Goal: Task Accomplishment & Management: Complete application form

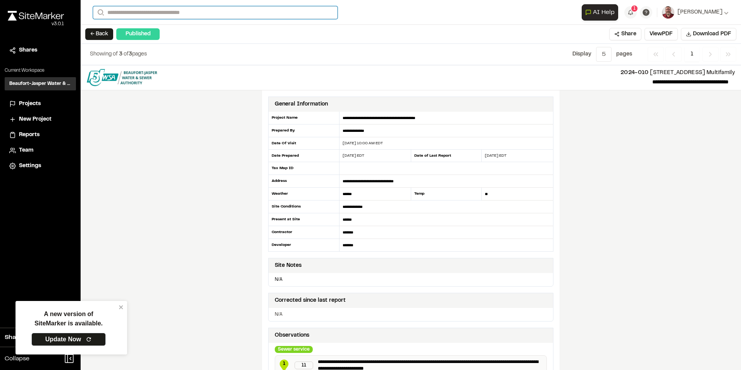
click at [156, 14] on input "Search" at bounding box center [215, 12] width 245 height 13
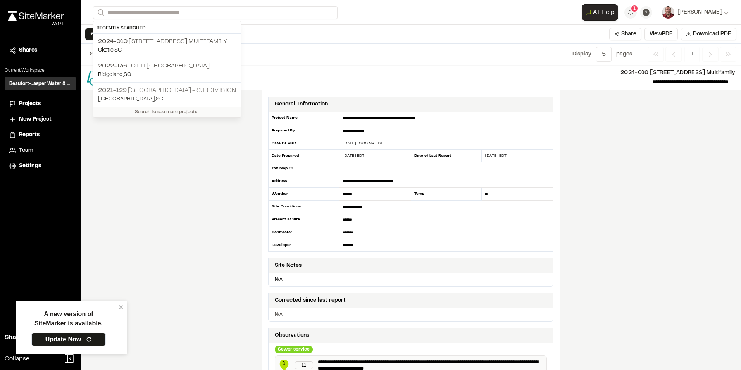
click at [124, 89] on span "2021-129" at bounding box center [112, 90] width 29 height 5
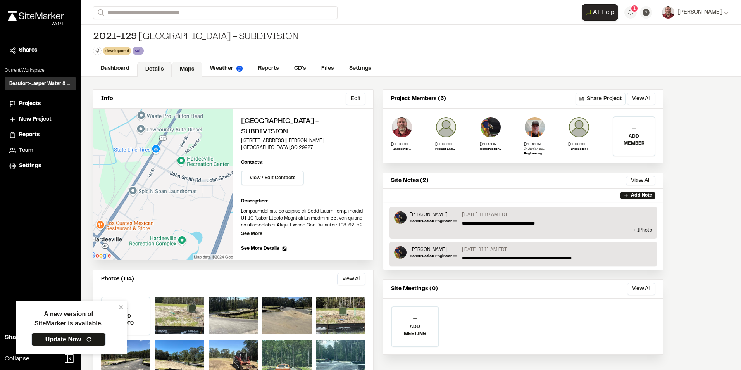
click at [180, 70] on link "Maps" at bounding box center [187, 69] width 31 height 15
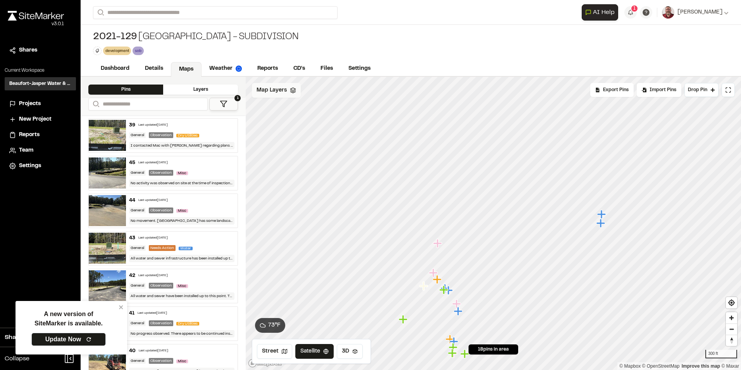
click at [269, 88] on span "Map Layers" at bounding box center [272, 90] width 30 height 9
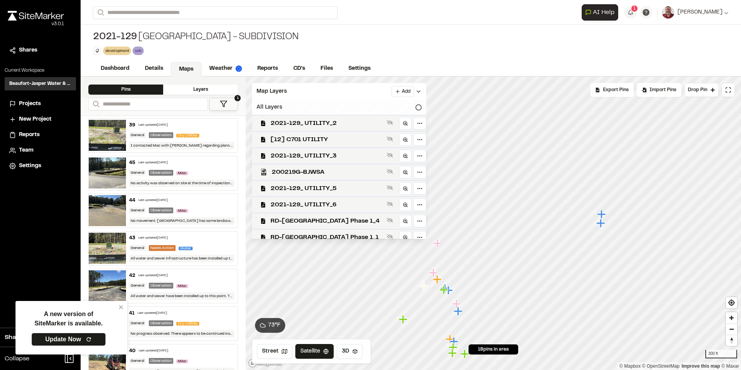
click at [386, 107] on div "All Layers" at bounding box center [339, 107] width 175 height 15
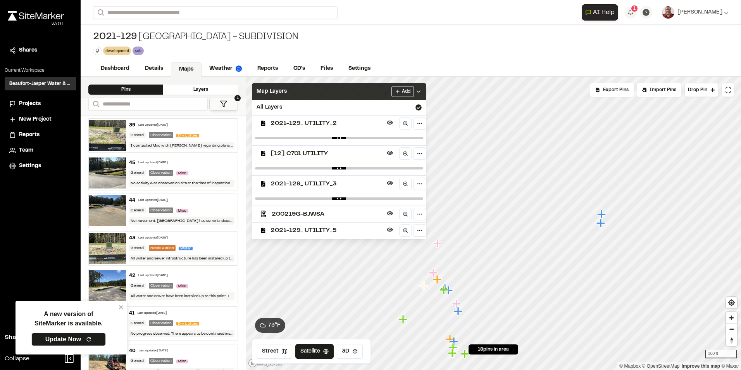
click at [416, 88] on icon at bounding box center [419, 91] width 6 height 6
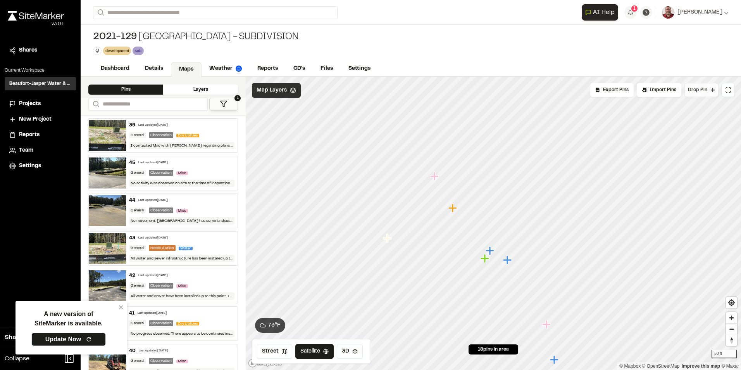
click at [696, 88] on span "Drop Pin" at bounding box center [697, 89] width 19 height 7
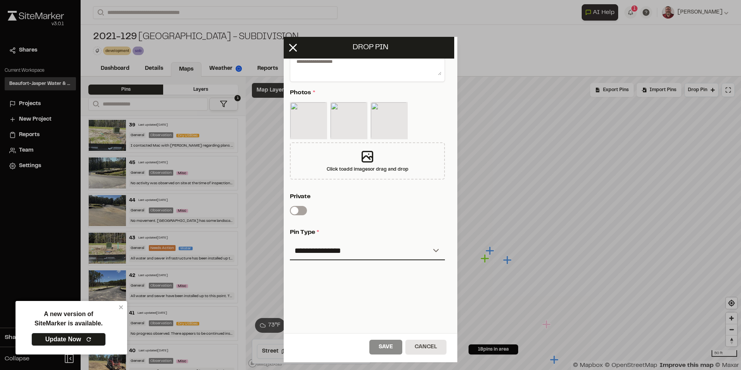
scroll to position [164, 3]
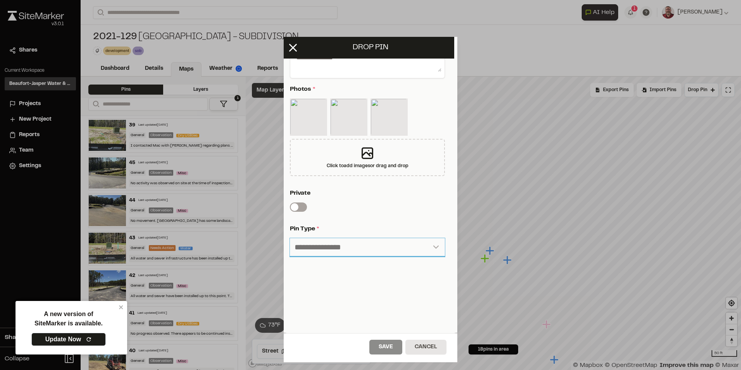
click at [320, 244] on select "**********" at bounding box center [367, 247] width 155 height 19
select select "****"
click at [290, 238] on select "**********" at bounding box center [367, 247] width 155 height 19
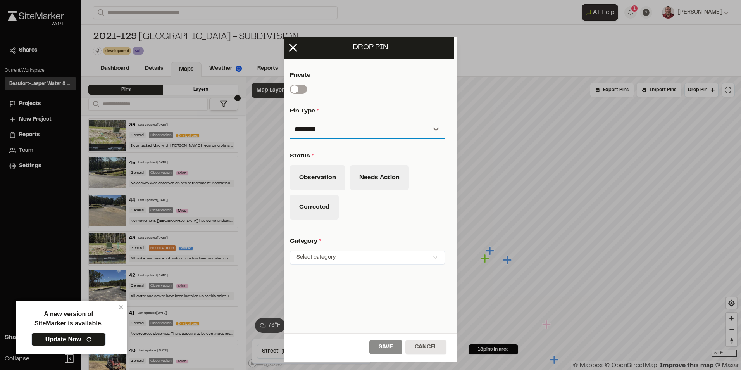
scroll to position [280, 3]
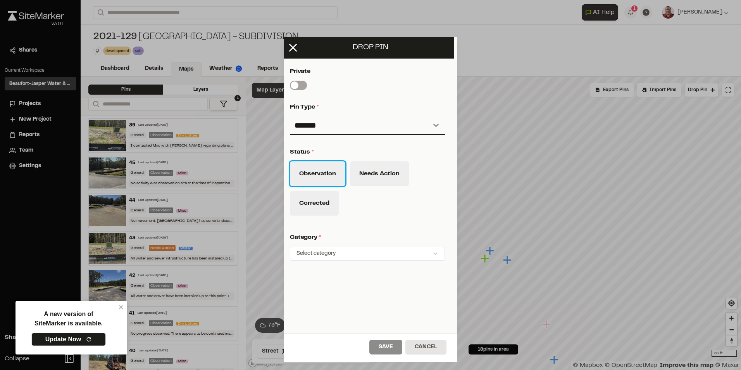
click at [325, 176] on button "Observation" at bounding box center [317, 173] width 55 height 25
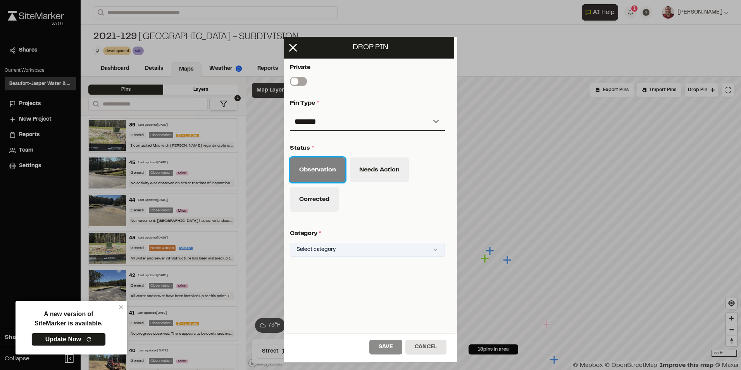
scroll to position [290, 3]
click at [358, 244] on html "A new version of SiteMarker is available. Update Now Close sidebar v 3.0.1 Shar…" at bounding box center [370, 185] width 741 height 370
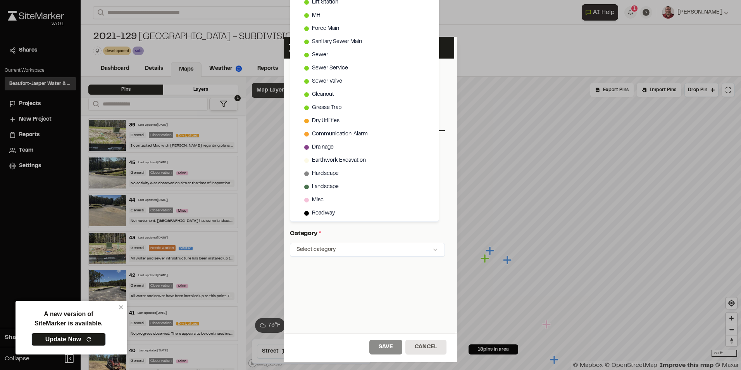
click at [564, 90] on html "A new version of SiteMarker is available. Update Now Close sidebar v 3.0.1 Shar…" at bounding box center [370, 185] width 741 height 370
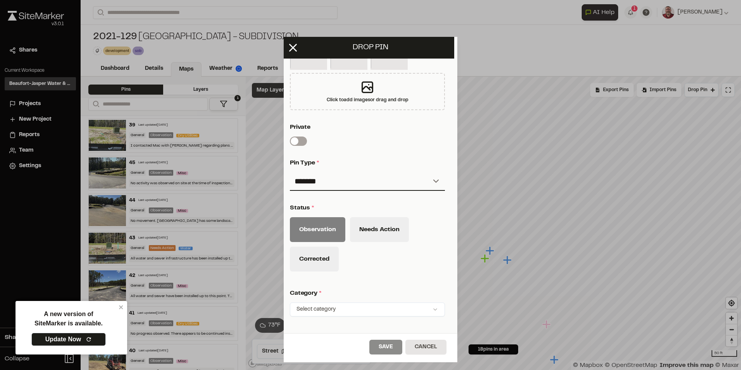
scroll to position [212, 3]
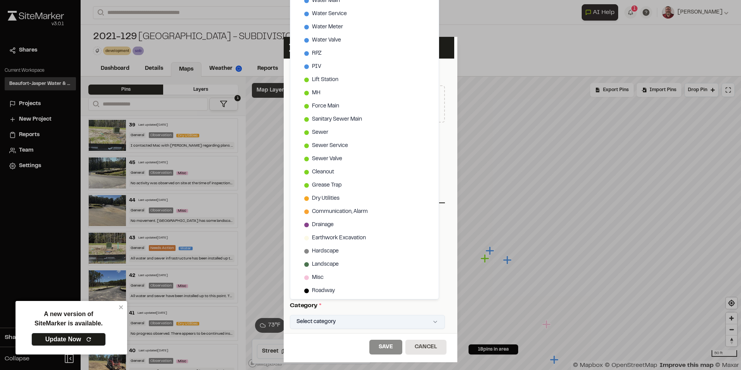
click at [430, 320] on html "A new version of SiteMarker is available. Update Now Close sidebar v 3.0.1 Shar…" at bounding box center [370, 185] width 741 height 370
click at [332, 2] on span "Water Main" at bounding box center [326, 1] width 28 height 9
click at [389, 346] on html "A new version of SiteMarker is available. Update Now Close sidebar v 3.0.1 Shar…" at bounding box center [370, 185] width 741 height 370
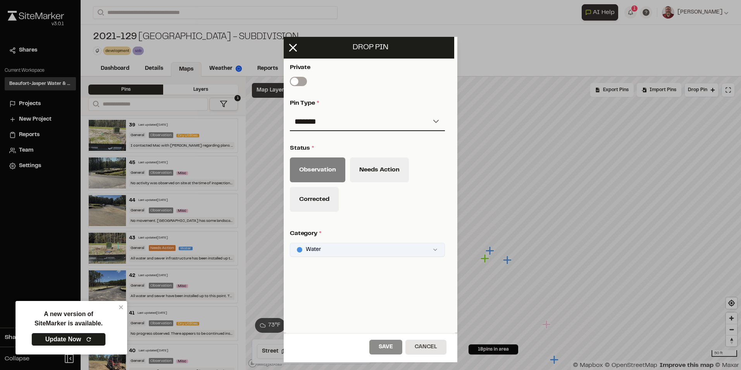
scroll to position [290, 3]
click at [326, 266] on div "**********" at bounding box center [368, 74] width 174 height 405
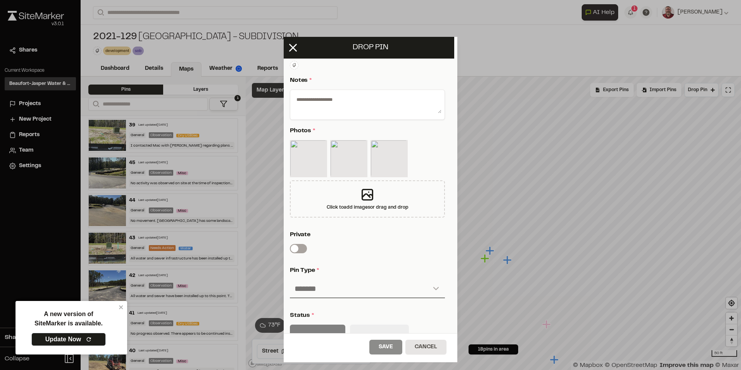
scroll to position [96, 3]
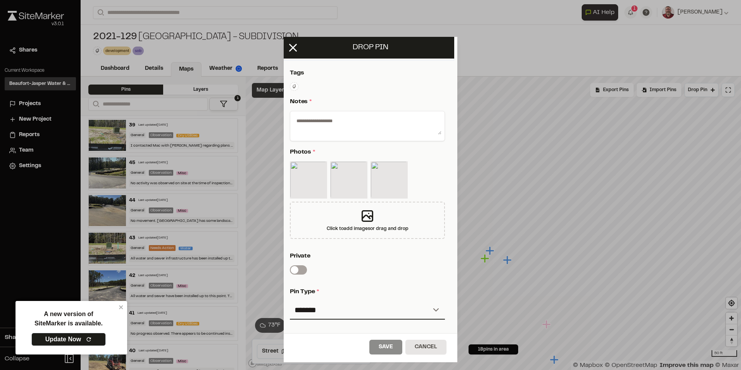
click at [320, 114] on div at bounding box center [367, 126] width 155 height 30
click at [315, 124] on textarea at bounding box center [368, 124] width 148 height 20
drag, startPoint x: 307, startPoint y: 118, endPoint x: 425, endPoint y: 171, distance: 129.1
click at [425, 171] on div at bounding box center [367, 181] width 155 height 40
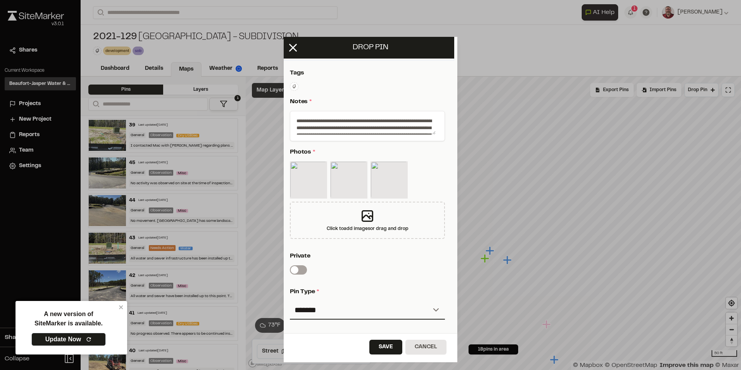
scroll to position [96, 0]
drag, startPoint x: 400, startPoint y: 134, endPoint x: 290, endPoint y: 108, distance: 113.1
click at [290, 108] on div "**********" at bounding box center [371, 262] width 174 height 405
paste textarea
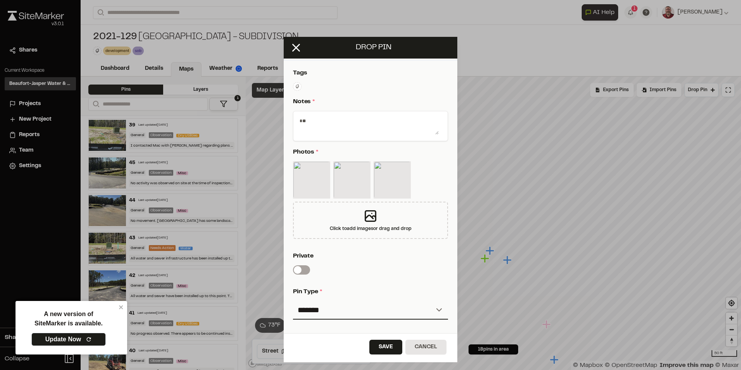
type textarea "*"
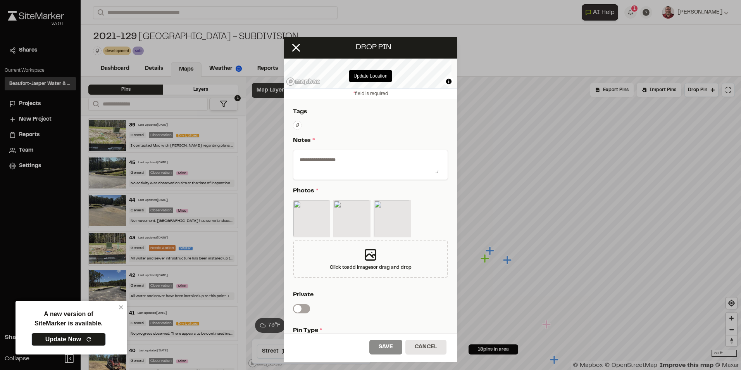
paste textarea "**********"
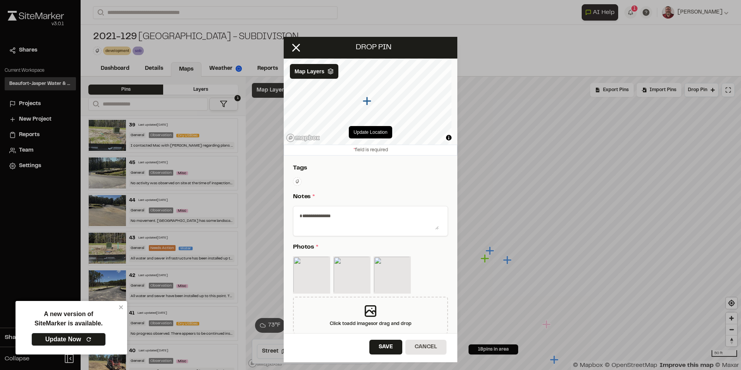
scroll to position [0, 0]
type textarea "*"
paste textarea "**********"
type textarea "**********"
drag, startPoint x: 351, startPoint y: 226, endPoint x: 249, endPoint y: 193, distance: 106.9
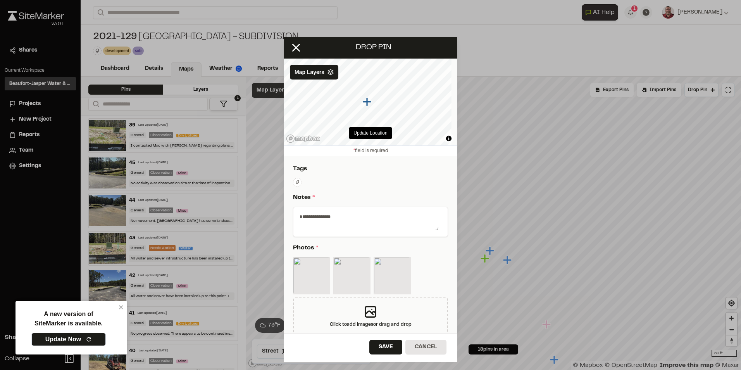
click at [251, 197] on div "**********" at bounding box center [370, 185] width 741 height 370
paste textarea "**********"
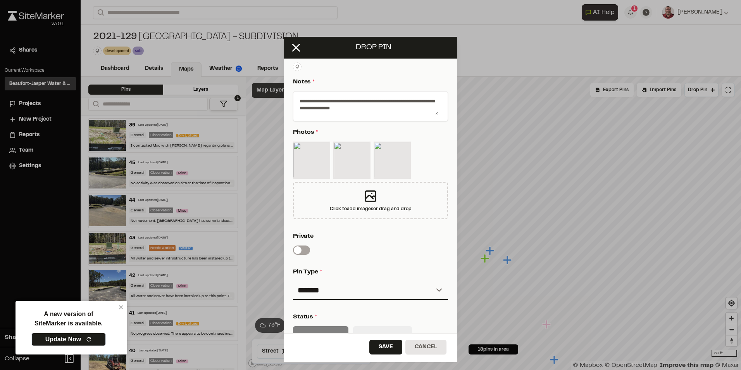
scroll to position [116, 0]
paste textarea "**********"
type textarea "**********"
click at [384, 345] on button "Save" at bounding box center [386, 347] width 33 height 15
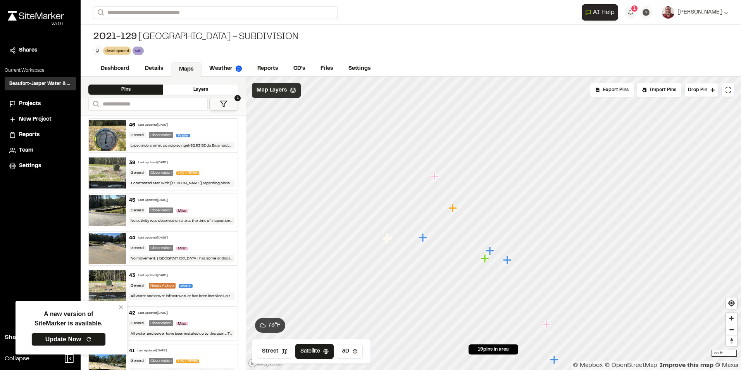
click at [113, 134] on img at bounding box center [107, 135] width 37 height 31
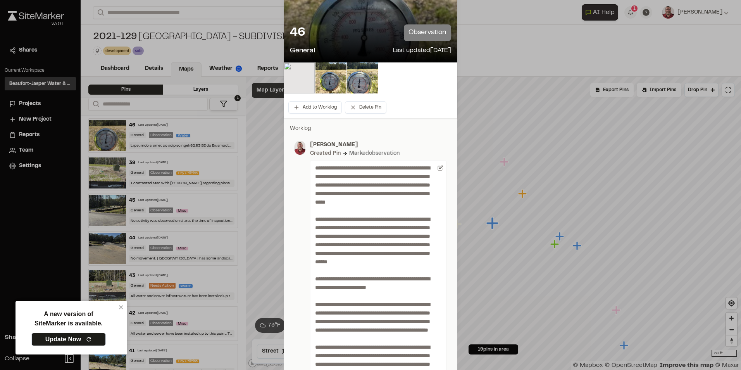
scroll to position [0, 0]
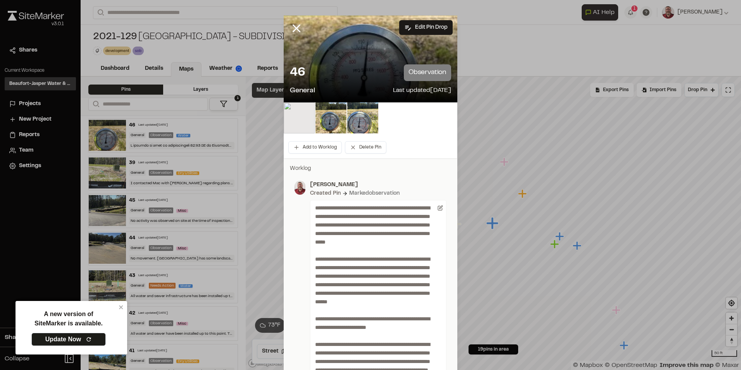
click at [298, 115] on img at bounding box center [299, 117] width 31 height 31
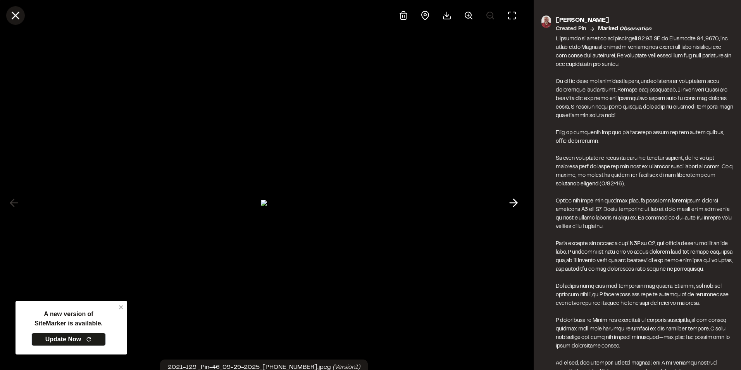
click at [14, 18] on line at bounding box center [15, 15] width 7 height 7
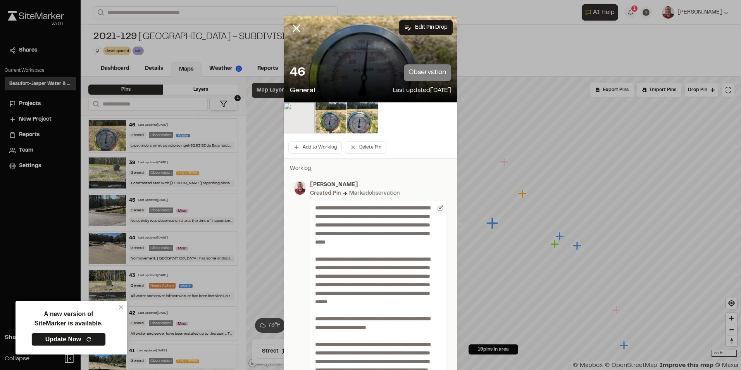
click at [290, 117] on img at bounding box center [299, 117] width 31 height 31
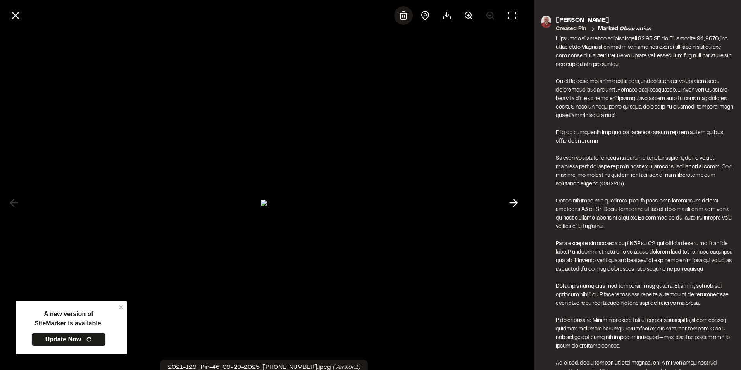
click at [401, 12] on icon at bounding box center [403, 15] width 9 height 9
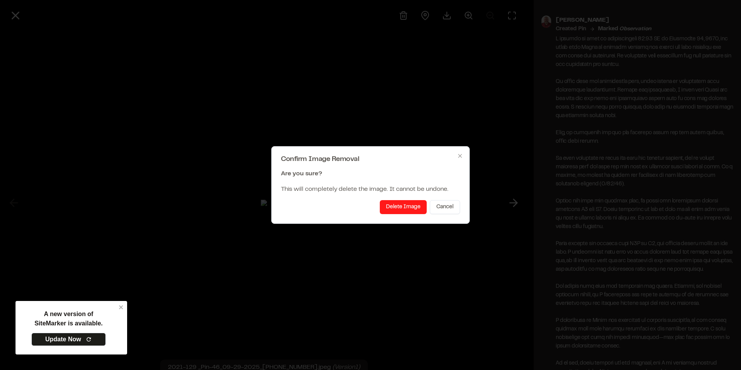
click at [403, 206] on button "Delete Image" at bounding box center [403, 207] width 47 height 14
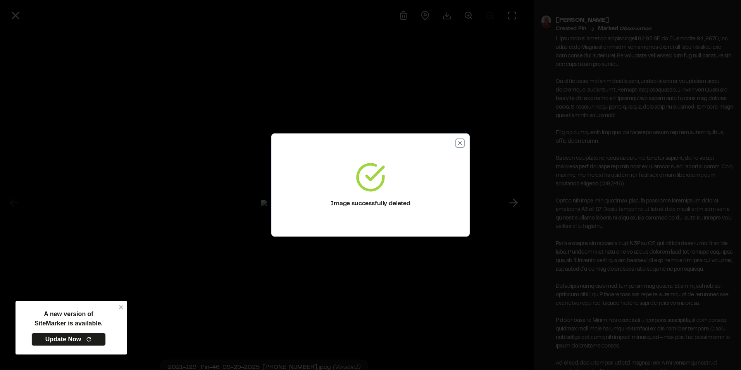
click at [460, 143] on icon "button" at bounding box center [460, 143] width 6 height 6
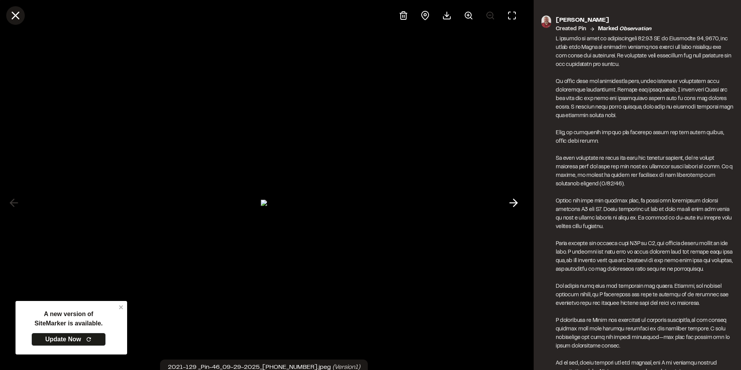
click at [15, 12] on icon at bounding box center [15, 15] width 13 height 13
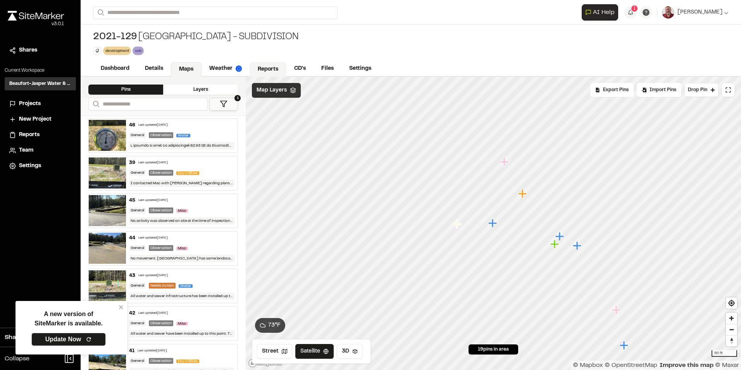
click at [278, 65] on link "Reports" at bounding box center [268, 69] width 37 height 15
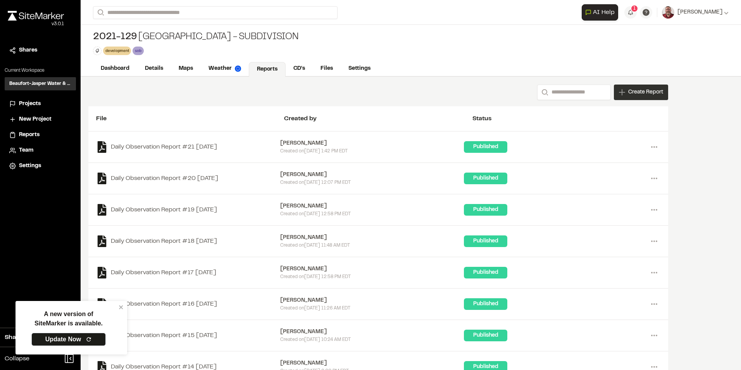
click at [653, 92] on span "Create Report" at bounding box center [646, 92] width 35 height 9
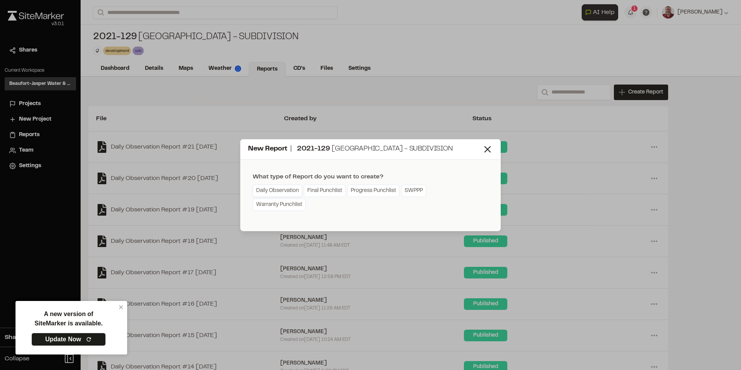
click at [290, 190] on link "Daily Observation" at bounding box center [278, 191] width 50 height 12
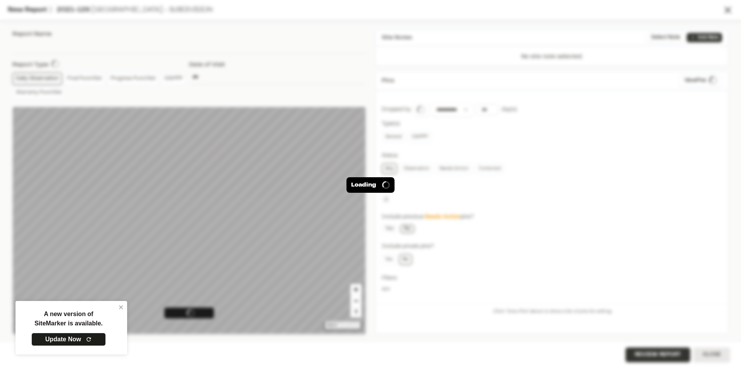
type input "**********"
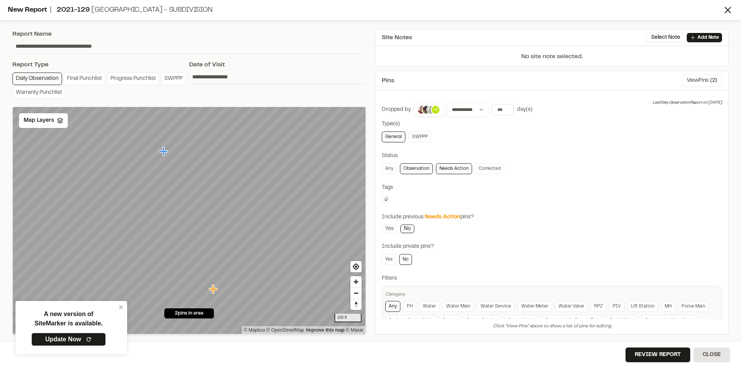
click at [687, 81] on button "View Pins ( 2 )" at bounding box center [702, 80] width 40 height 12
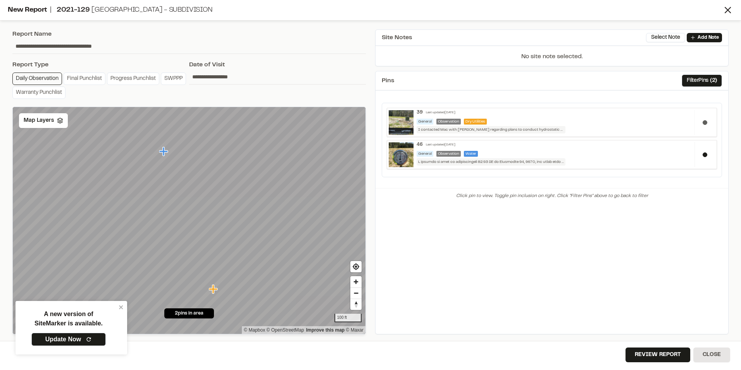
click at [704, 121] on button at bounding box center [705, 122] width 5 height 5
click at [650, 357] on button "Review Report" at bounding box center [658, 354] width 65 height 15
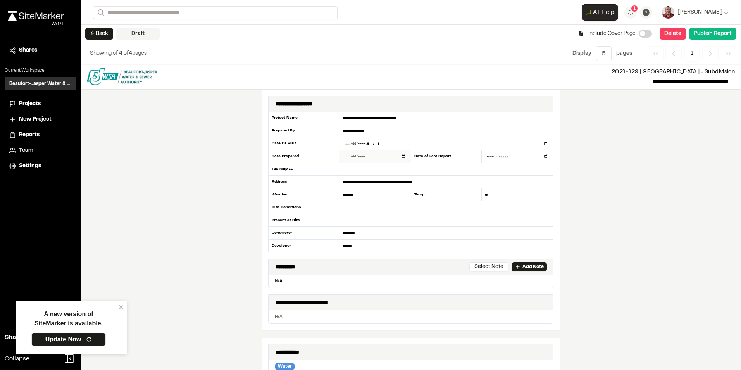
click at [351, 156] on input "**********" at bounding box center [375, 156] width 71 height 12
click at [354, 140] on input "datetime-local" at bounding box center [447, 143] width 214 height 12
click at [352, 140] on input "datetime-local" at bounding box center [447, 143] width 214 height 12
click at [354, 143] on input "datetime-local" at bounding box center [447, 143] width 214 height 12
click at [543, 143] on input "datetime-local" at bounding box center [447, 143] width 214 height 12
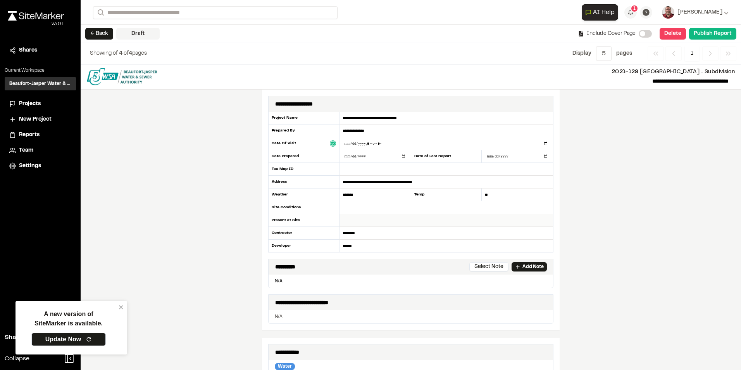
type input "**********"
click at [511, 223] on input "text" at bounding box center [447, 220] width 214 height 13
type input "**********"
click at [358, 211] on input "text" at bounding box center [447, 207] width 214 height 13
type input "**********"
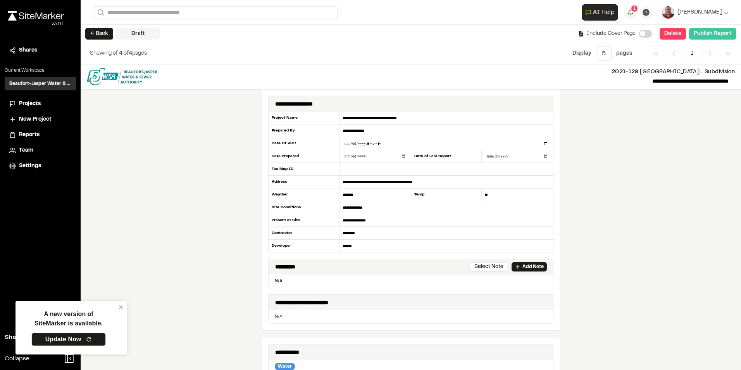
click at [724, 36] on button "Publish Report" at bounding box center [712, 34] width 47 height 12
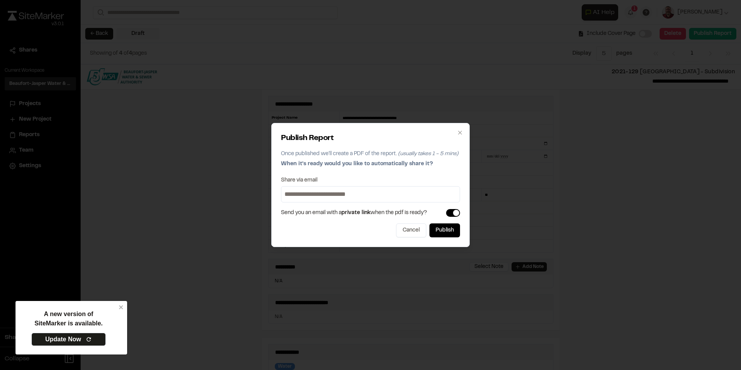
click at [318, 197] on input at bounding box center [370, 194] width 175 height 12
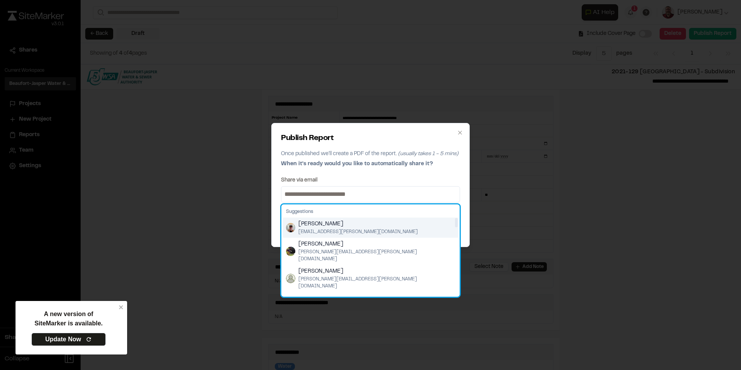
click at [292, 224] on img "Suggestions" at bounding box center [290, 227] width 9 height 9
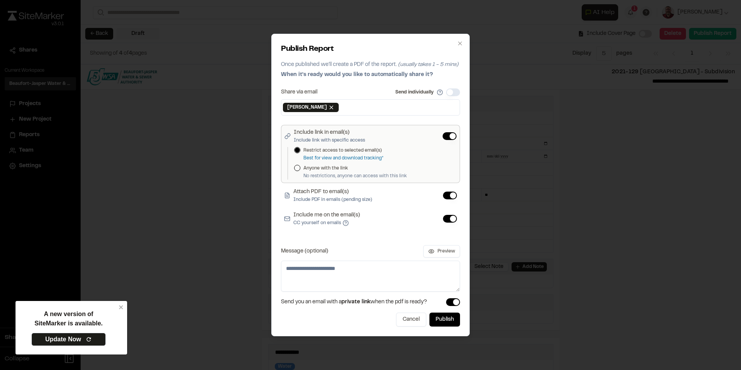
click at [448, 218] on button "Include me on the email(s) CC yourself on emails" at bounding box center [450, 219] width 14 height 8
click at [449, 320] on button "Publish" at bounding box center [445, 320] width 31 height 14
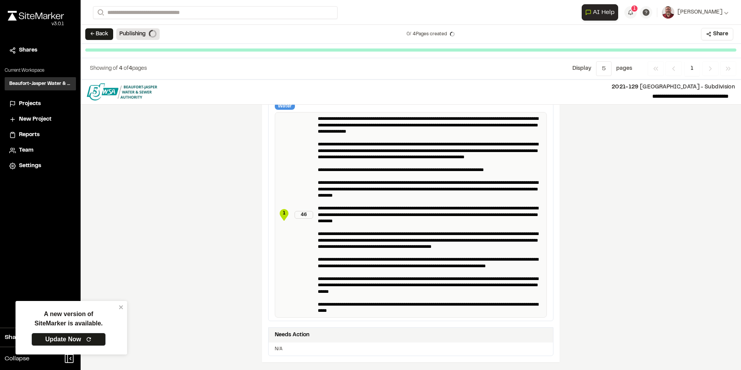
scroll to position [233, 0]
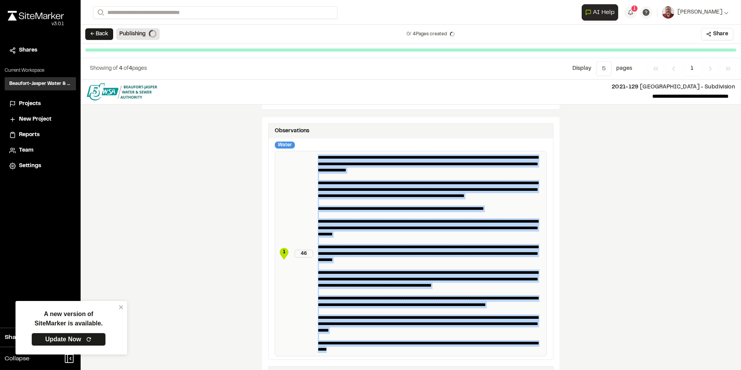
drag, startPoint x: 315, startPoint y: 156, endPoint x: 422, endPoint y: 347, distance: 218.7
click at [422, 347] on p "**********" at bounding box center [431, 253] width 226 height 199
copy p "**********"
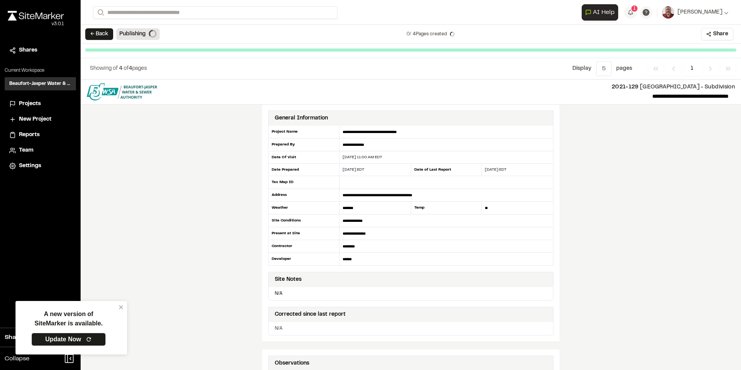
scroll to position [0, 0]
click at [362, 38] on div "← Back Publishing 0 / 4 Pages created Share" at bounding box center [411, 34] width 661 height 19
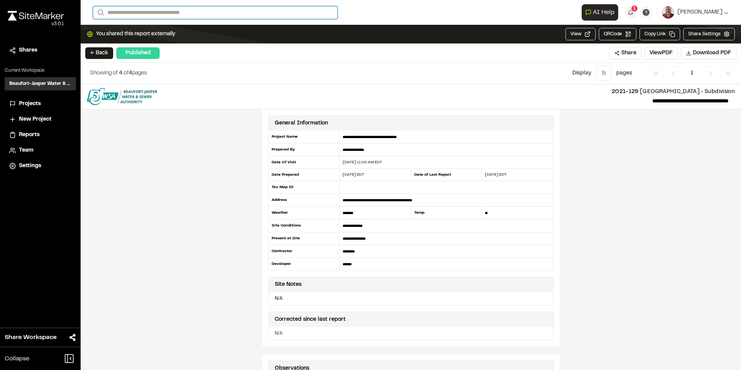
click at [159, 12] on input "Search" at bounding box center [215, 12] width 245 height 13
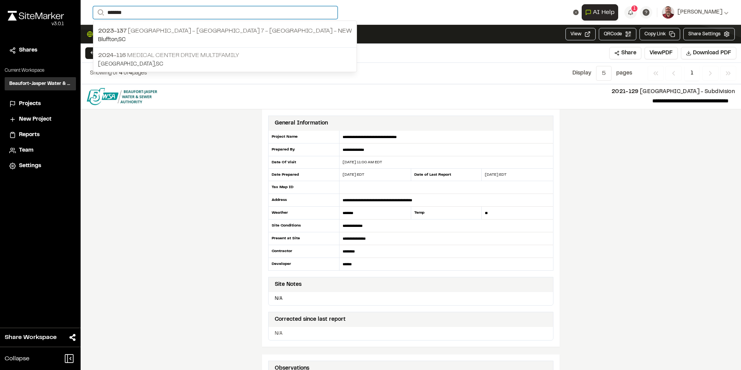
type input "*******"
click at [109, 55] on span "2024-116" at bounding box center [112, 55] width 28 height 5
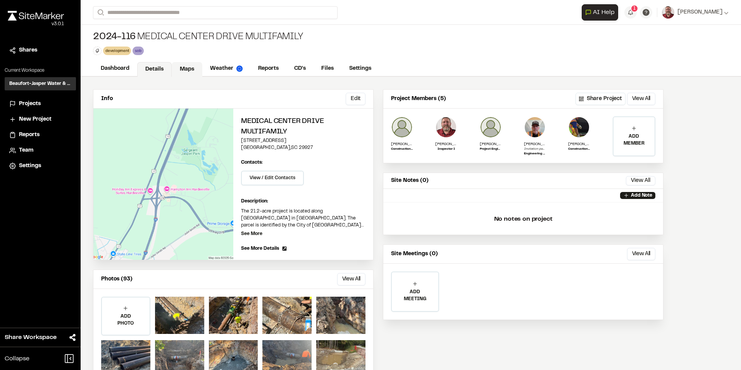
click at [193, 67] on link "Maps" at bounding box center [187, 69] width 31 height 15
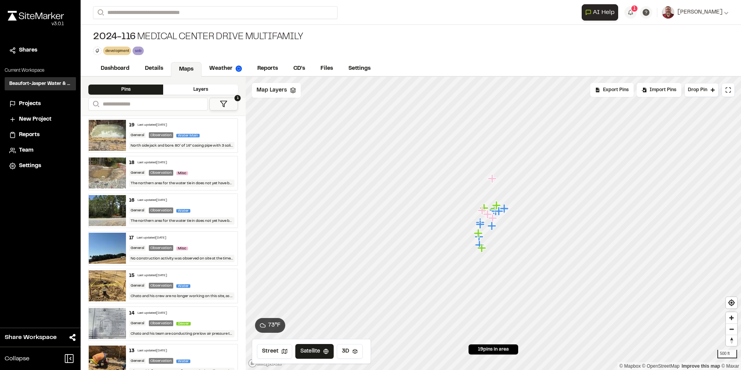
click at [107, 140] on img at bounding box center [107, 135] width 37 height 31
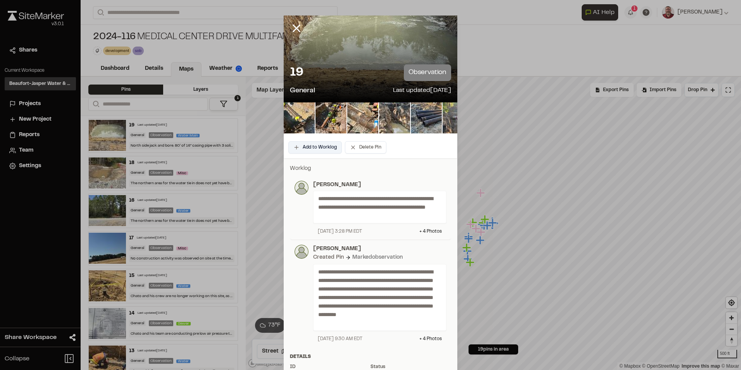
click at [304, 143] on button "Add to Worklog" at bounding box center [316, 147] width 54 height 12
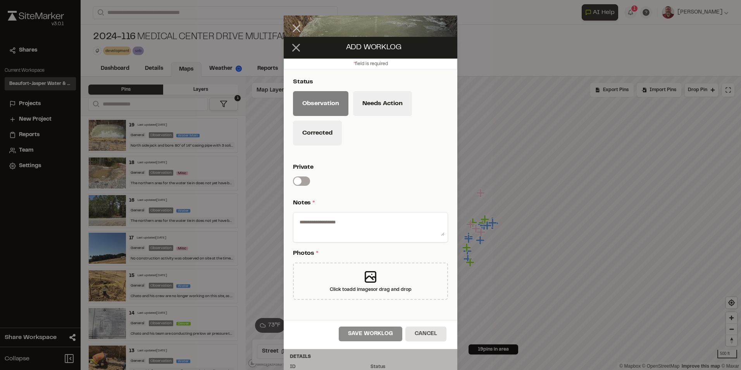
click at [295, 48] on icon at bounding box center [296, 47] width 13 height 13
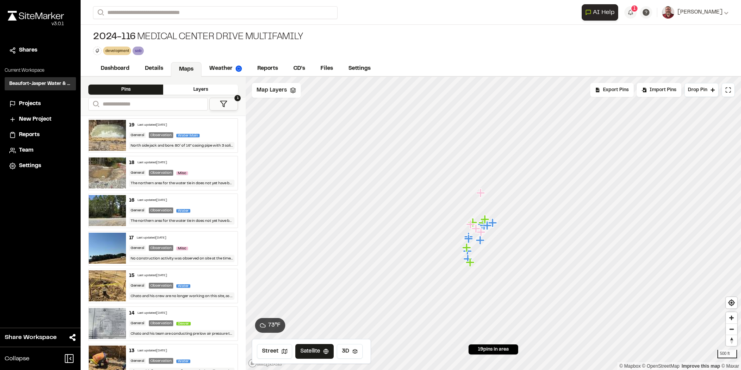
click at [97, 134] on img at bounding box center [107, 135] width 37 height 31
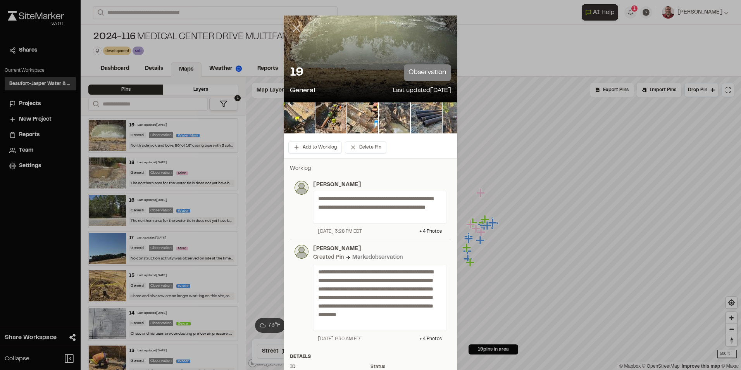
click at [294, 29] on line at bounding box center [297, 28] width 7 height 7
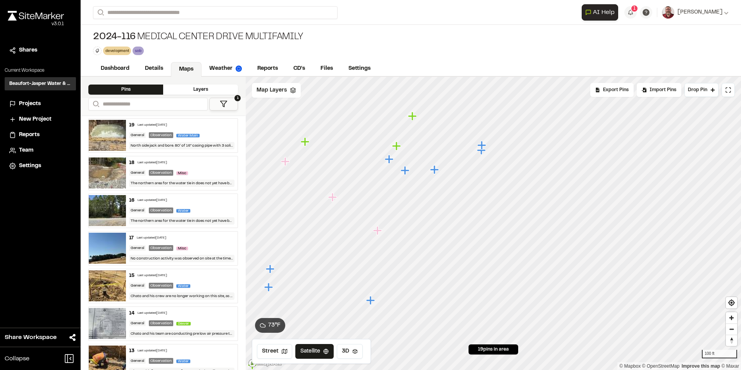
click at [481, 153] on icon "Map marker" at bounding box center [481, 150] width 9 height 9
click at [494, 219] on icon "Map marker" at bounding box center [493, 218] width 9 height 9
click at [109, 128] on img at bounding box center [107, 135] width 37 height 31
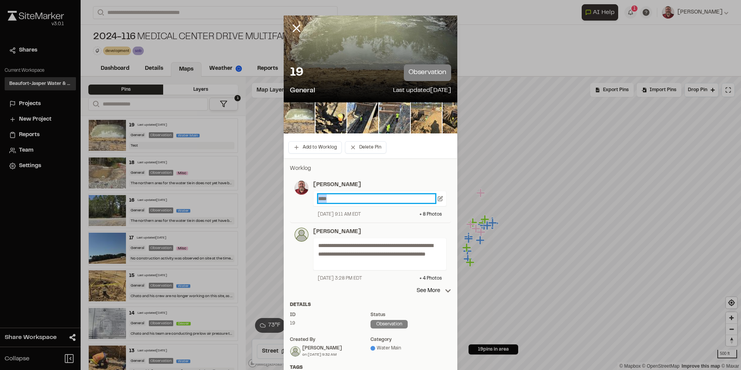
drag, startPoint x: 327, startPoint y: 198, endPoint x: 311, endPoint y: 198, distance: 16.3
click at [313, 198] on div "****" at bounding box center [379, 199] width 133 height 16
paste p
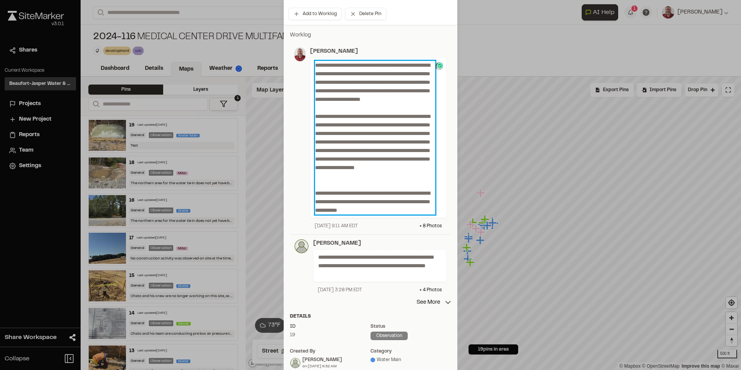
scroll to position [155, 0]
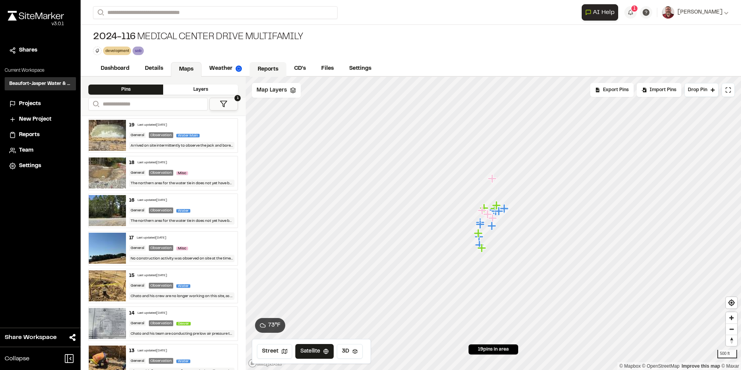
click at [263, 71] on link "Reports" at bounding box center [268, 69] width 37 height 15
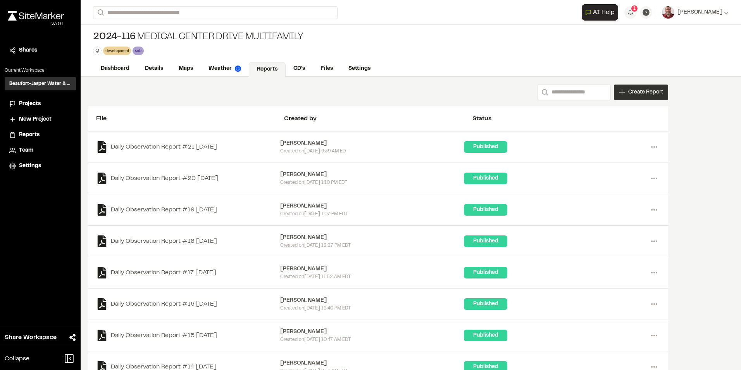
click at [623, 90] on icon at bounding box center [622, 92] width 6 height 6
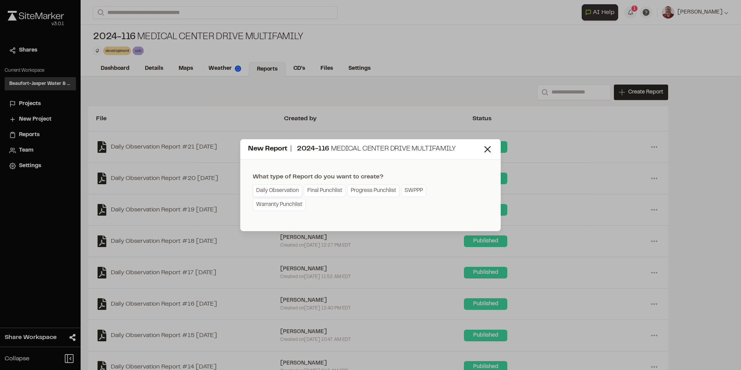
click at [291, 192] on link "Daily Observation" at bounding box center [278, 191] width 50 height 12
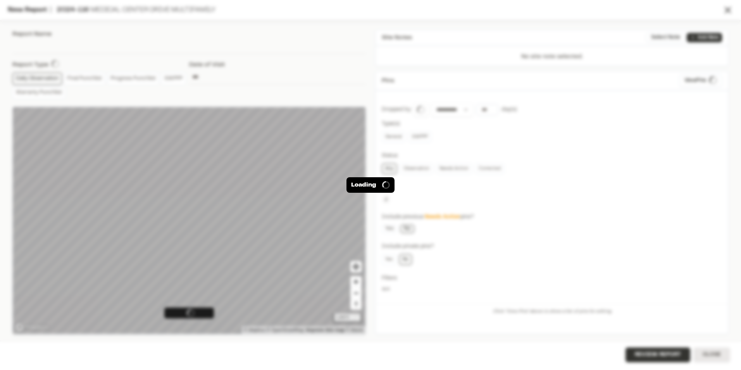
type input "**********"
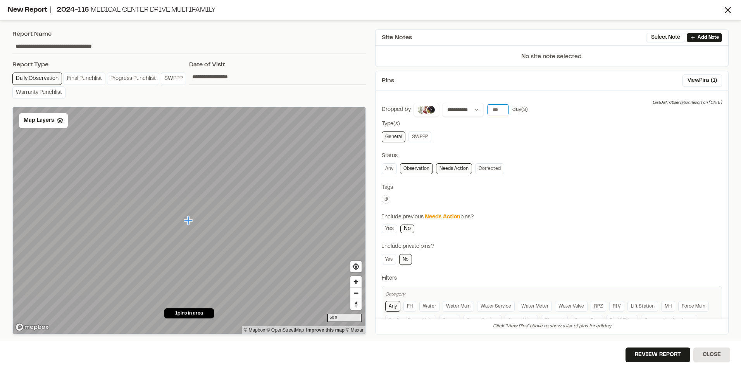
click at [502, 110] on input "*" at bounding box center [498, 109] width 22 height 11
type input "*"
click at [503, 108] on input "*" at bounding box center [498, 109] width 22 height 11
click at [687, 80] on button "View Pins ( 1 )" at bounding box center [703, 80] width 40 height 12
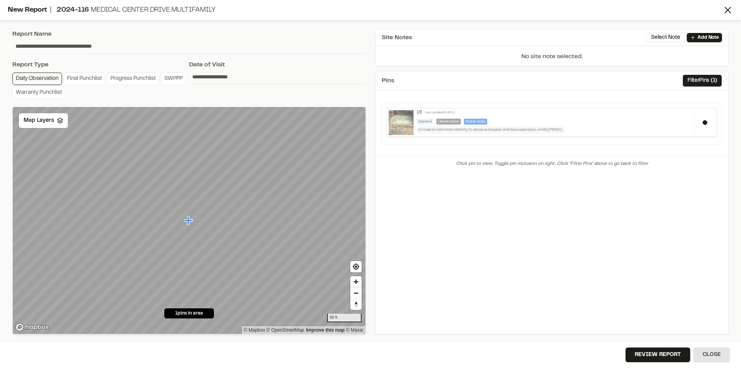
click at [543, 118] on div "19 Last updated Sep 29, 2025 General Observation Water Main Arrived on site int…" at bounding box center [554, 122] width 281 height 24
click at [649, 350] on button "Review Report" at bounding box center [658, 354] width 65 height 15
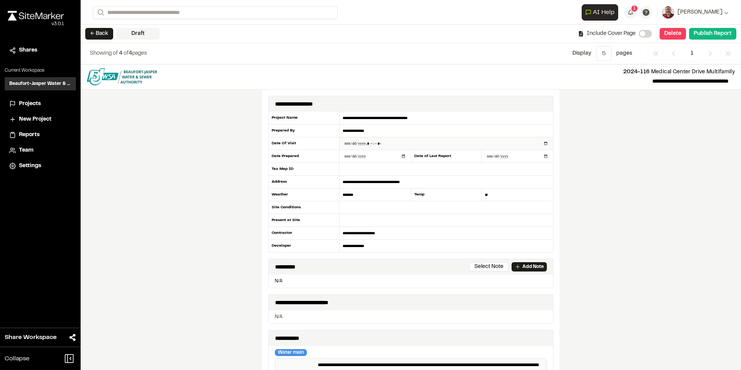
click at [544, 144] on input "datetime-local" at bounding box center [447, 143] width 214 height 12
type input "**********"
click at [519, 216] on input "text" at bounding box center [447, 220] width 214 height 13
type input "*"
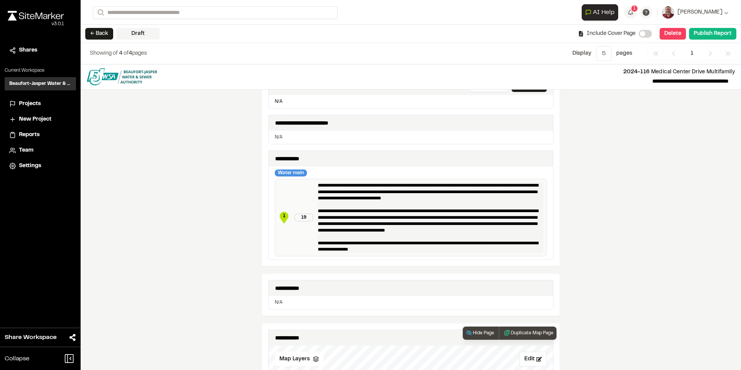
scroll to position [175, 0]
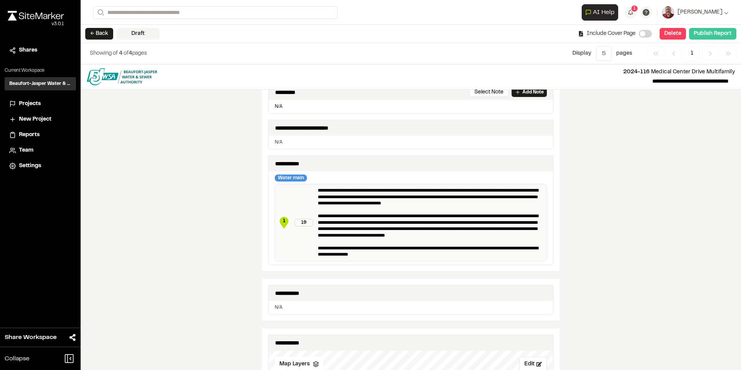
type input "**********"
click at [702, 35] on button "Publish Report" at bounding box center [712, 34] width 47 height 12
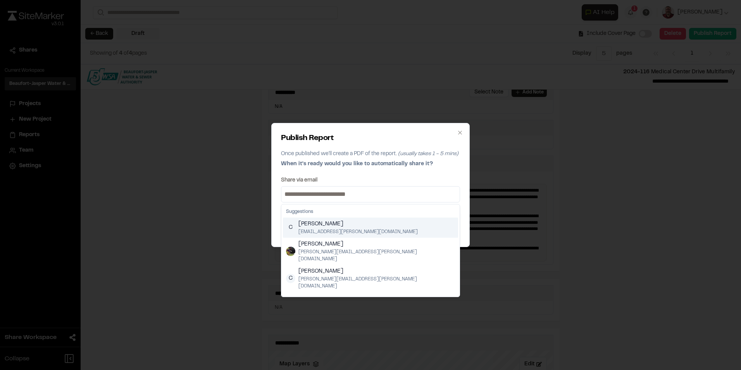
drag, startPoint x: 325, startPoint y: 192, endPoint x: 321, endPoint y: 195, distance: 4.4
click at [325, 192] on input at bounding box center [370, 194] width 175 height 12
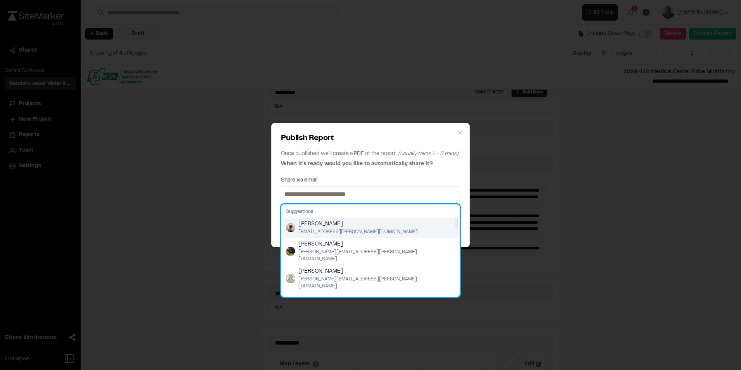
click at [292, 224] on img "Suggestions" at bounding box center [290, 227] width 9 height 9
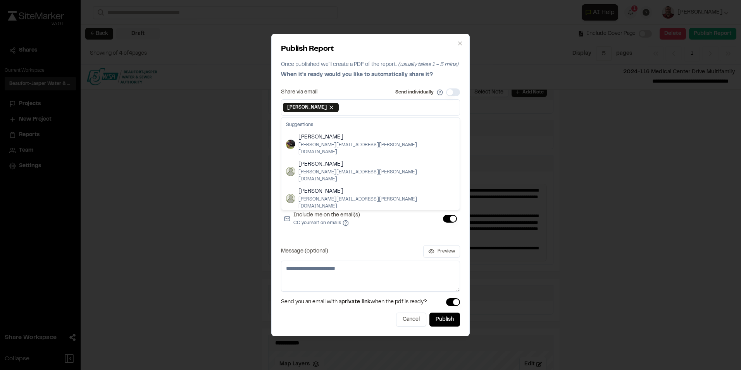
click at [448, 216] on button "Include me on the email(s) CC yourself on emails" at bounding box center [450, 219] width 14 height 8
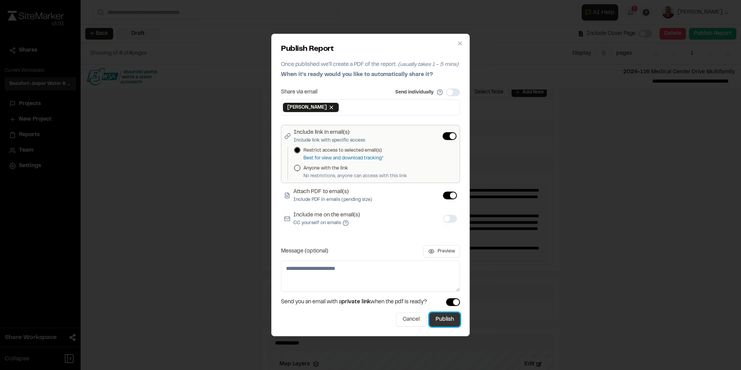
click at [441, 317] on button "Publish" at bounding box center [445, 320] width 31 height 14
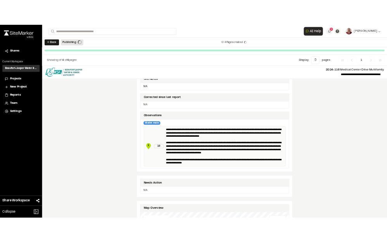
scroll to position [173, 0]
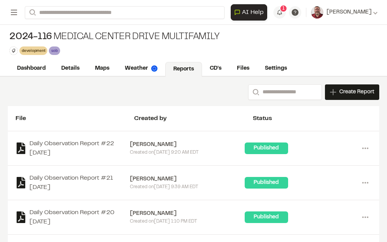
drag, startPoint x: 354, startPoint y: 181, endPoint x: 314, endPoint y: 187, distance: 39.5
click at [314, 187] on div "Published" at bounding box center [302, 183] width 114 height 12
click at [359, 181] on icon at bounding box center [365, 183] width 12 height 12
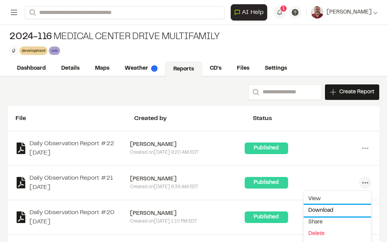
click at [309, 210] on link "Download" at bounding box center [337, 211] width 67 height 12
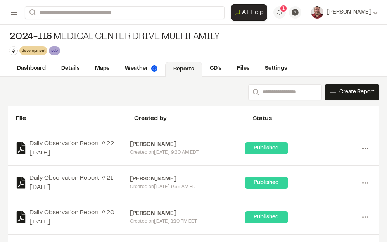
click at [362, 149] on circle at bounding box center [363, 149] width 2 height 2
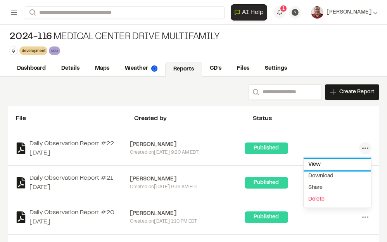
click at [309, 165] on link "View" at bounding box center [337, 165] width 67 height 12
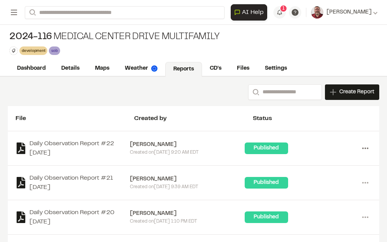
click at [359, 147] on icon at bounding box center [365, 148] width 12 height 12
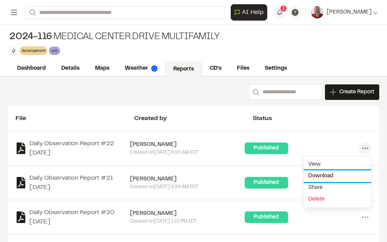
click at [312, 176] on link "Download" at bounding box center [337, 177] width 67 height 12
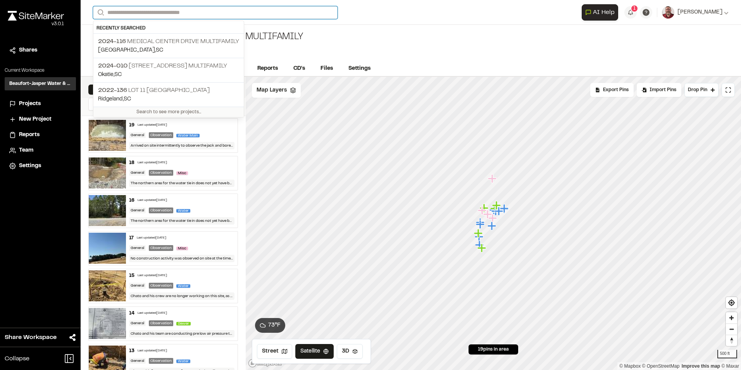
click at [144, 14] on input "Search" at bounding box center [215, 12] width 245 height 13
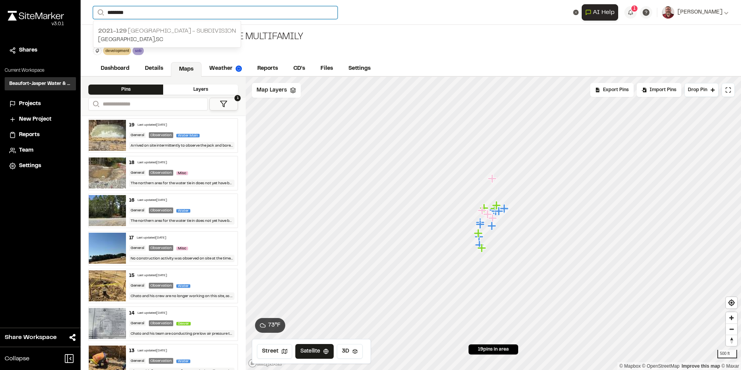
type input "********"
click at [121, 29] on span "2021-129" at bounding box center [112, 30] width 29 height 5
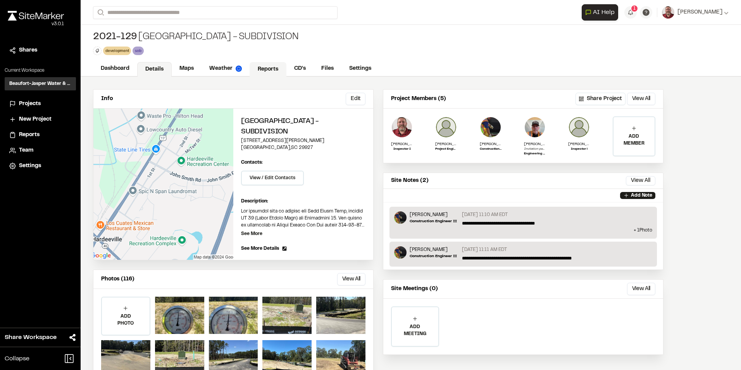
click at [273, 70] on link "Reports" at bounding box center [268, 69] width 37 height 15
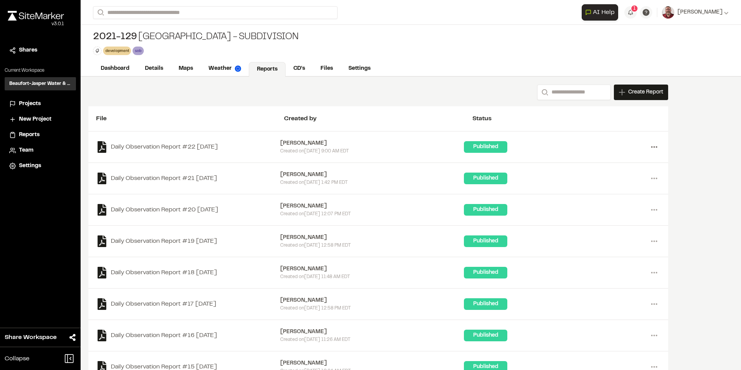
click at [651, 145] on icon at bounding box center [654, 147] width 12 height 12
click at [606, 162] on link "View" at bounding box center [626, 163] width 67 height 12
click at [652, 148] on icon at bounding box center [654, 147] width 12 height 12
click at [610, 176] on link "Download" at bounding box center [626, 175] width 67 height 12
